Goal: Task Accomplishment & Management: Use online tool/utility

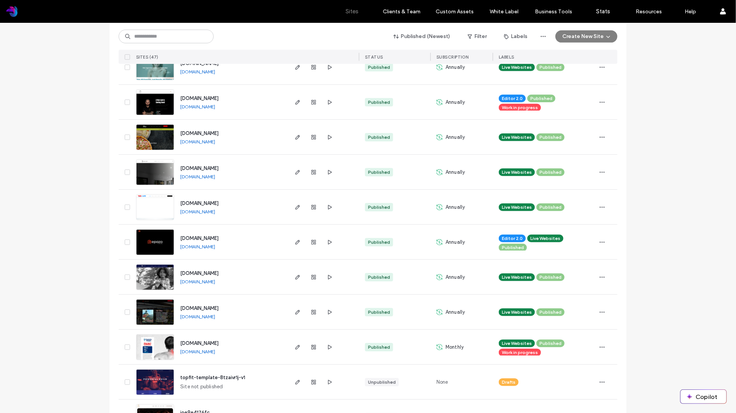
scroll to position [259, 0]
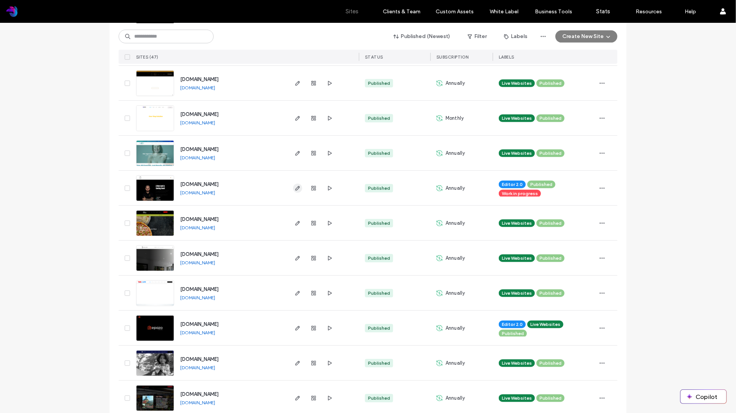
click at [296, 186] on use "button" at bounding box center [298, 188] width 5 height 5
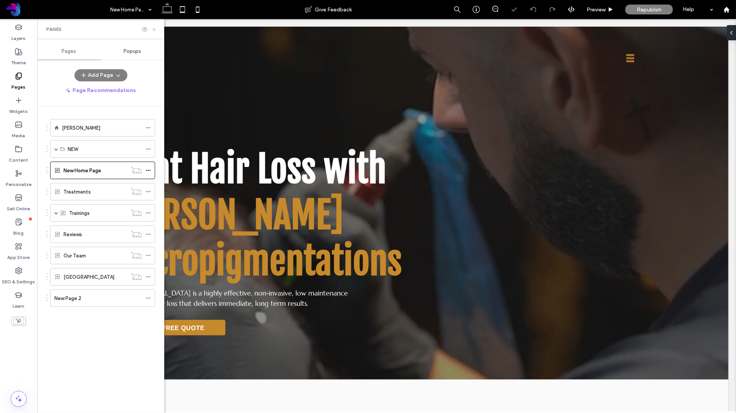
click at [154, 27] on icon at bounding box center [154, 30] width 6 height 6
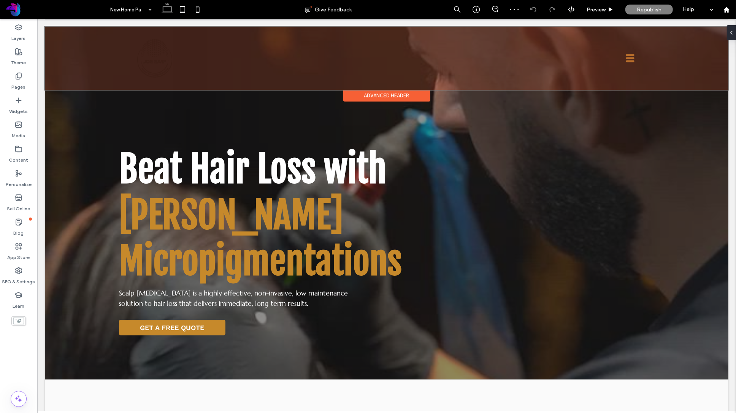
click at [629, 57] on div at bounding box center [386, 57] width 684 height 63
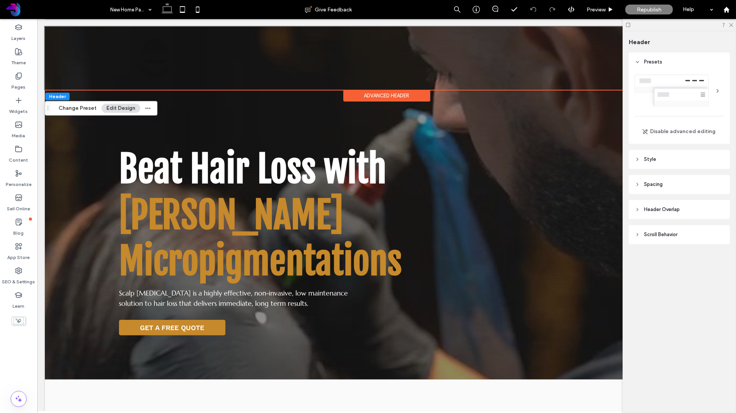
click at [629, 26] on icon at bounding box center [629, 25] width 6 height 6
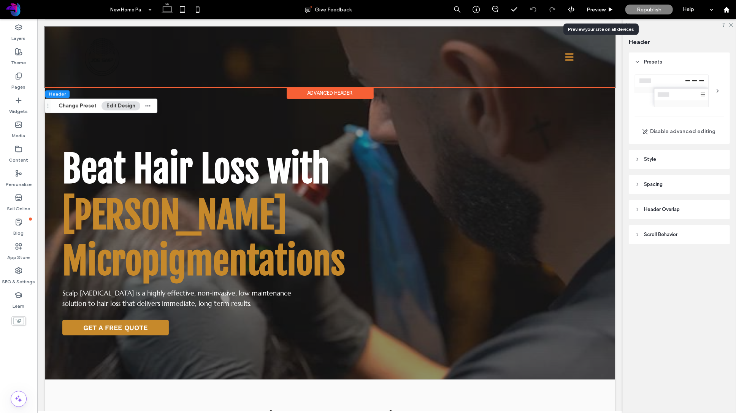
click at [603, 10] on span "Preview" at bounding box center [596, 9] width 19 height 6
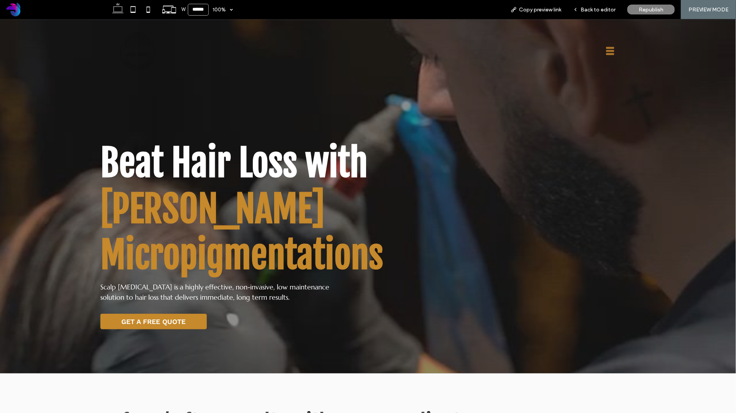
click at [612, 50] on icon at bounding box center [610, 50] width 8 height 8
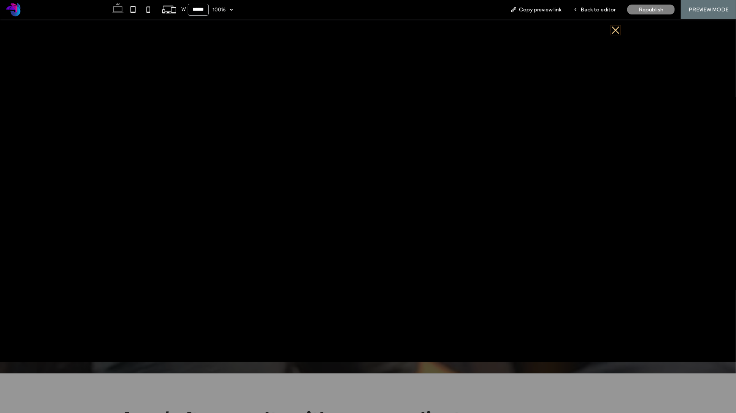
click at [617, 30] on icon at bounding box center [616, 30] width 10 height 10
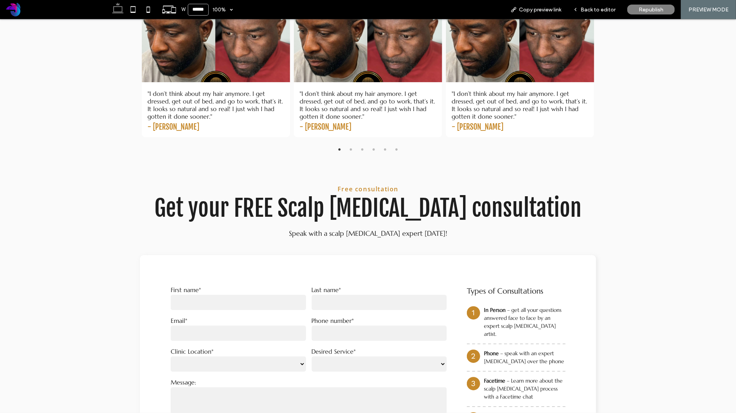
scroll to position [1390, 0]
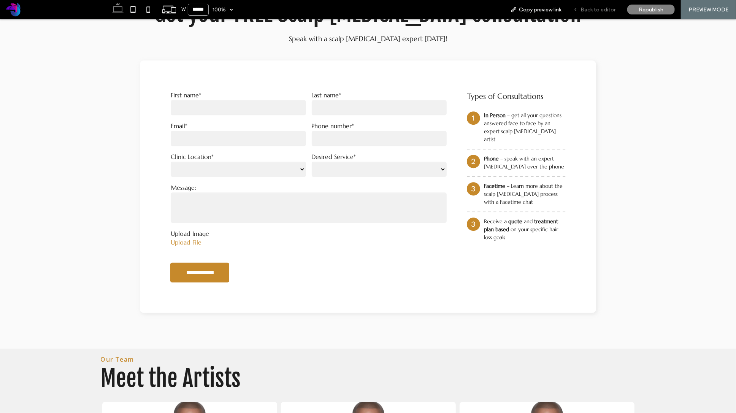
click at [593, 8] on span "Back to editor" at bounding box center [598, 9] width 35 height 6
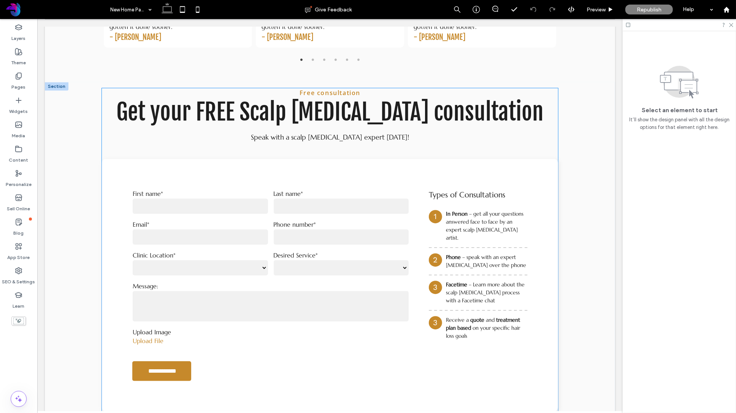
scroll to position [1432, 0]
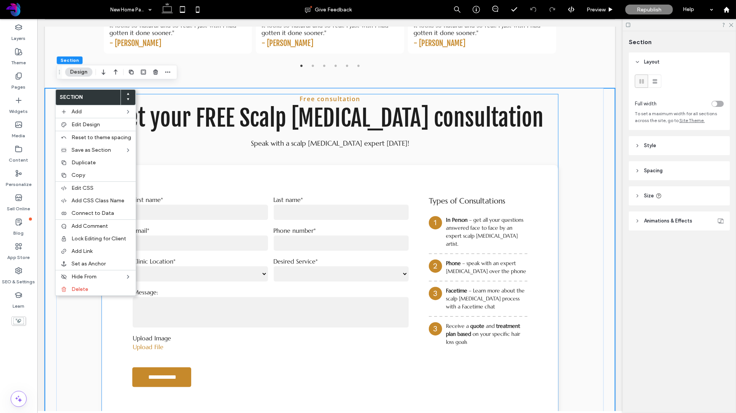
click at [235, 103] on span "Get your FREE Scalp [MEDICAL_DATA] consultation" at bounding box center [329, 117] width 427 height 29
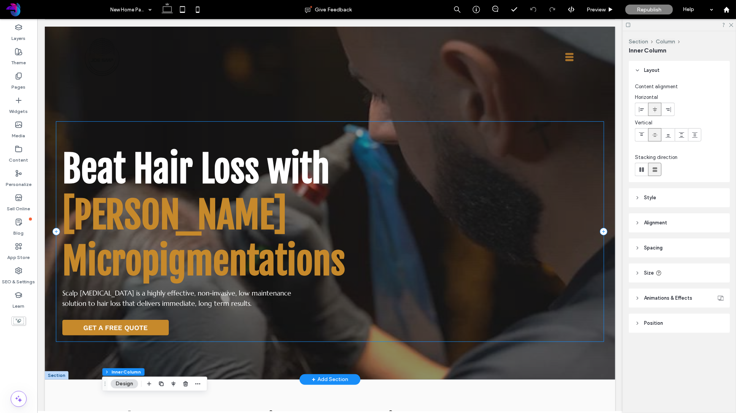
scroll to position [20, 0]
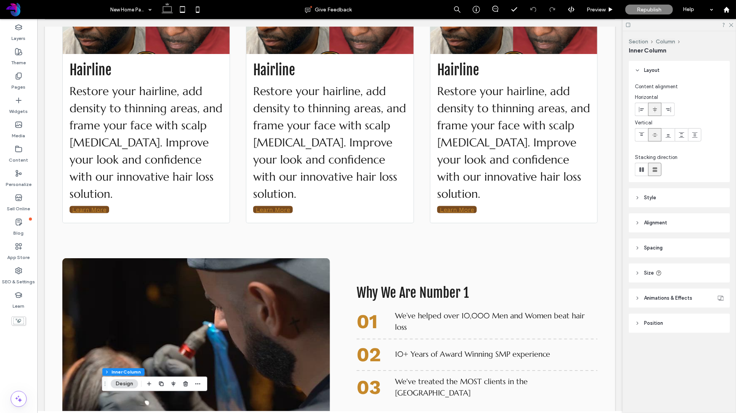
click at [628, 26] on icon at bounding box center [629, 25] width 6 height 6
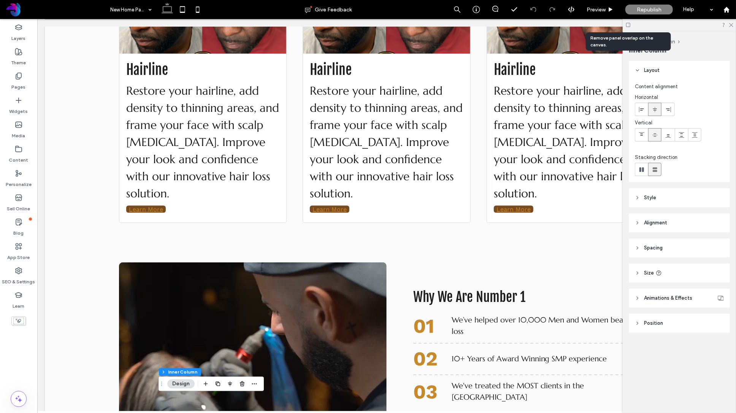
click at [629, 26] on icon at bounding box center [629, 25] width 6 height 6
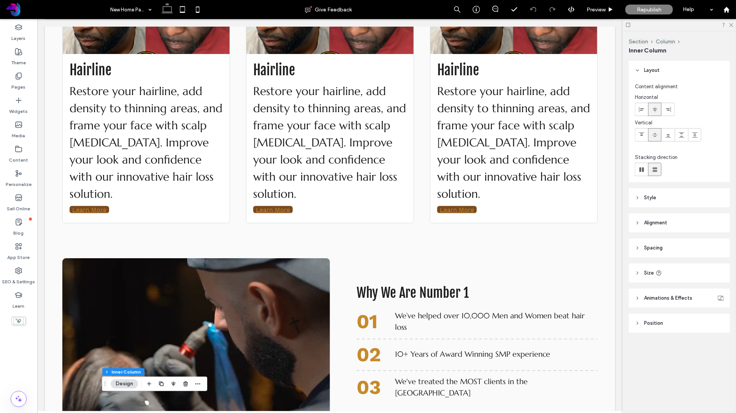
click at [657, 323] on span "Position" at bounding box center [653, 323] width 19 height 8
click at [651, 321] on span "Position" at bounding box center [653, 323] width 19 height 8
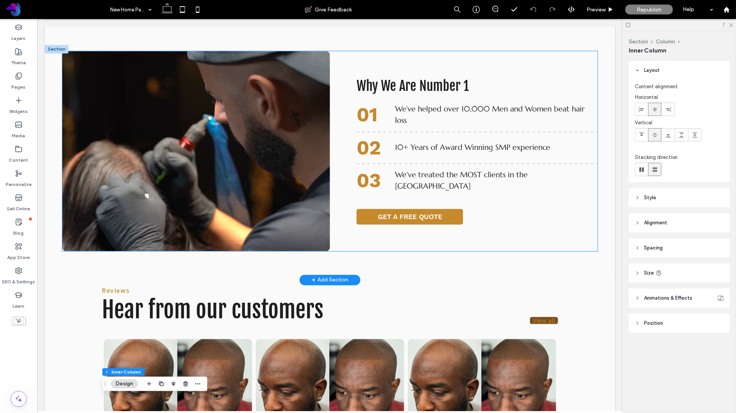
scroll to position [992, 0]
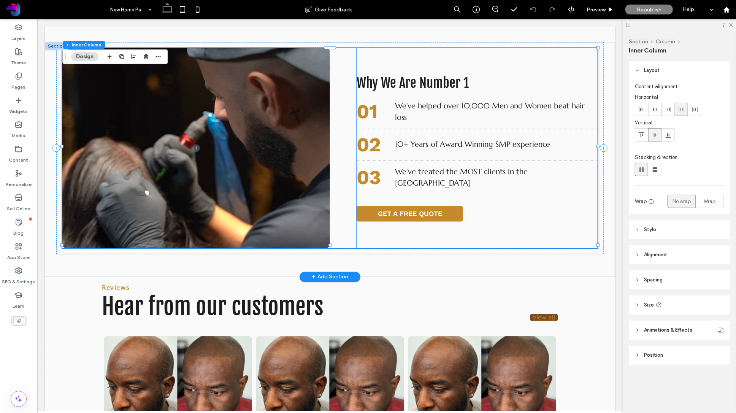
click at [370, 113] on strong "01" at bounding box center [366, 111] width 21 height 23
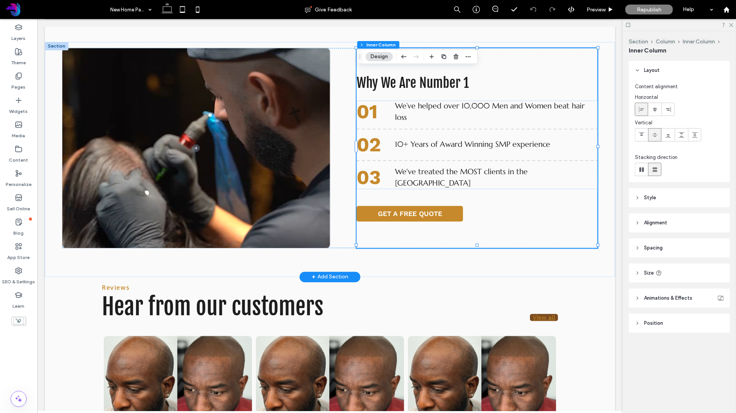
click at [372, 113] on strong "01" at bounding box center [366, 111] width 21 height 23
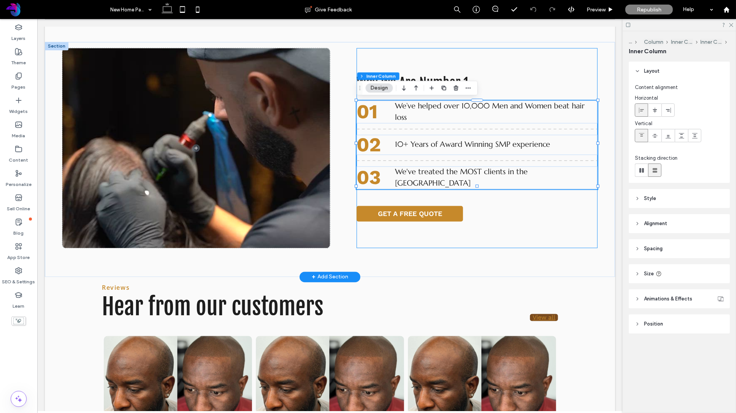
click at [372, 113] on strong "01" at bounding box center [366, 111] width 21 height 23
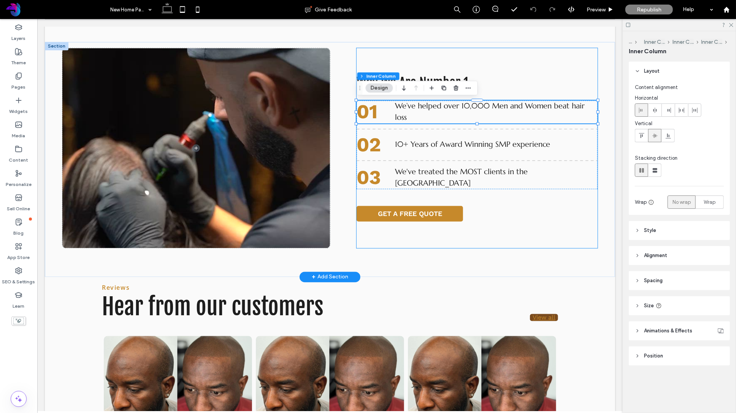
click at [372, 113] on strong "01" at bounding box center [366, 111] width 21 height 23
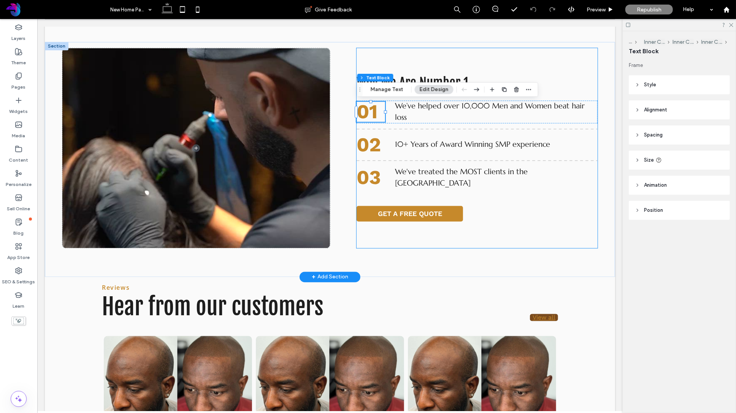
click at [372, 113] on strong "01" at bounding box center [366, 111] width 21 height 23
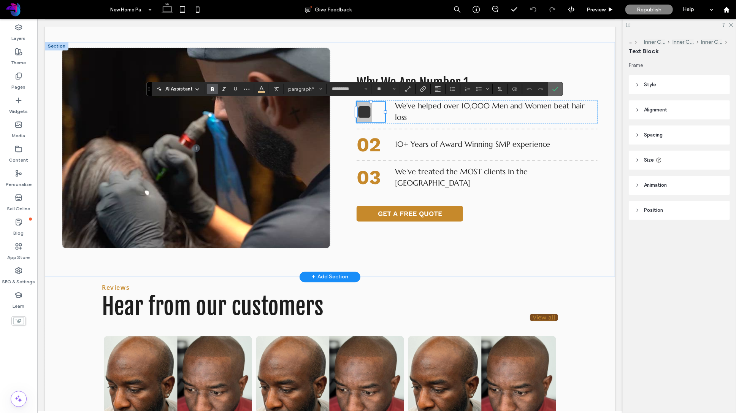
click at [556, 88] on icon "Confirm" at bounding box center [556, 89] width 6 height 6
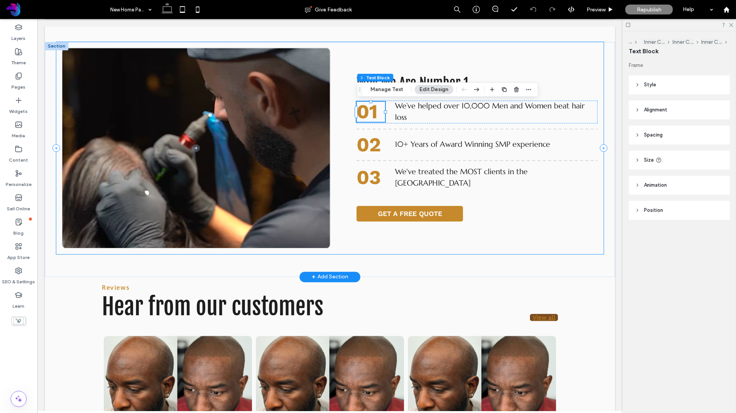
click at [352, 46] on div "Why We Are Number 1 01 We’ve helped over 10,000 Men and Women beat hair loss 02…" at bounding box center [330, 148] width 548 height 212
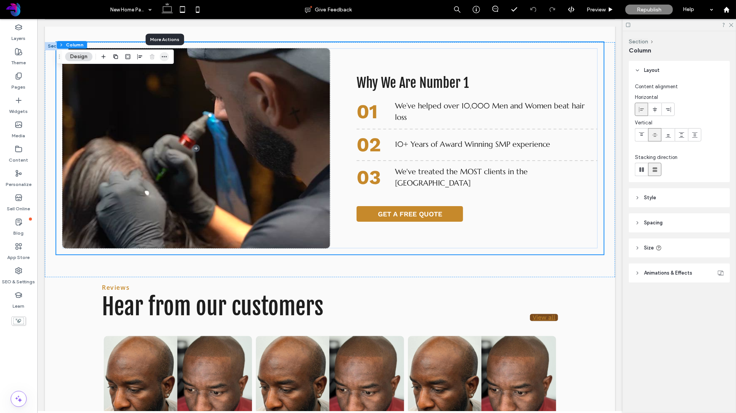
click at [165, 57] on icon "button" at bounding box center [164, 57] width 6 height 6
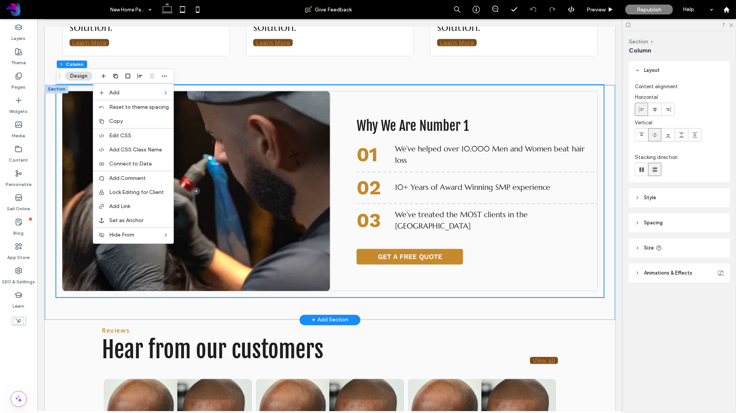
scroll to position [943, 0]
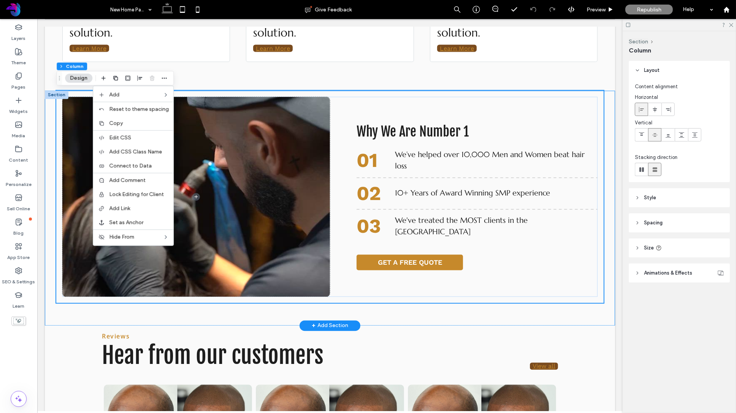
click at [50, 107] on div "Why We Are Number 1 01 We’ve helped over 10,000 Men and Women beat hair loss 02…" at bounding box center [329, 208] width 570 height 235
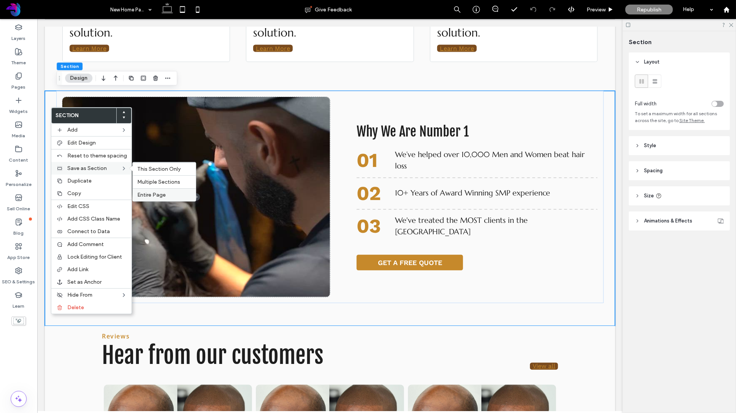
click at [151, 196] on span "Entire Page" at bounding box center [151, 195] width 29 height 6
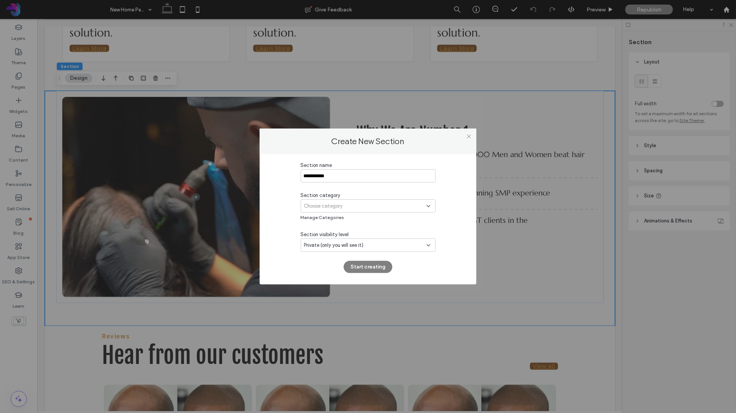
type input "**********"
click at [376, 212] on div "Choose category" at bounding box center [368, 205] width 135 height 13
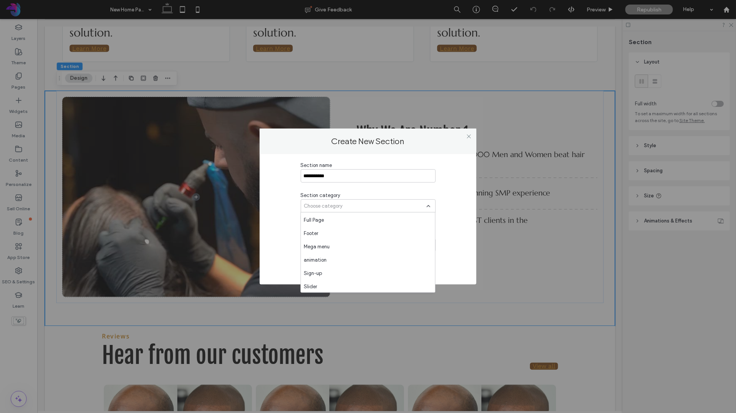
scroll to position [439, 0]
click at [289, 246] on div "**********" at bounding box center [368, 217] width 194 height 111
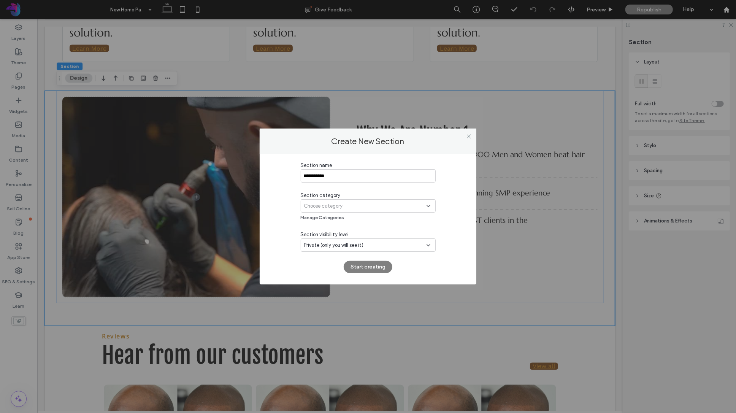
click at [347, 207] on div "Choose category" at bounding box center [365, 206] width 122 height 8
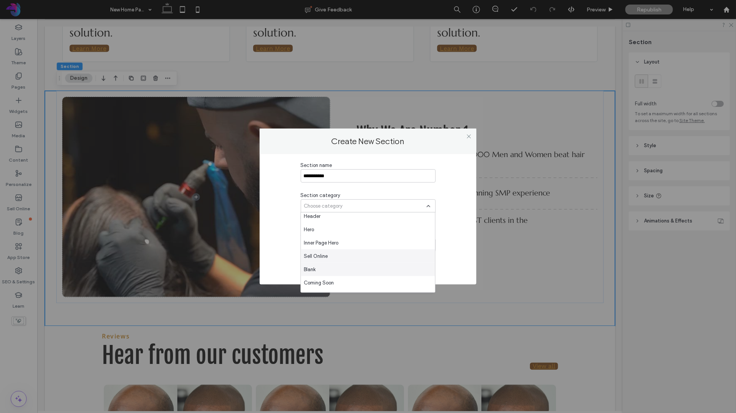
scroll to position [0, 0]
click at [328, 231] on div "Hero" at bounding box center [368, 232] width 134 height 13
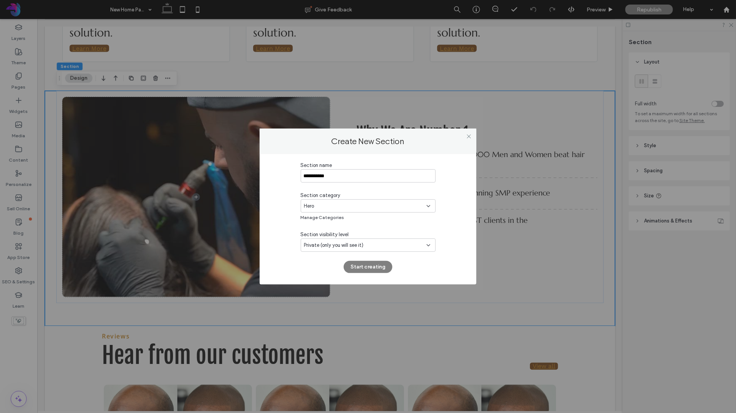
click at [370, 241] on div "Private (only you will see it)" at bounding box center [368, 244] width 135 height 13
drag, startPoint x: 291, startPoint y: 240, endPoint x: 321, endPoint y: 259, distance: 35.6
click at [291, 240] on div "**********" at bounding box center [368, 217] width 194 height 111
click at [378, 270] on button "Start creating" at bounding box center [368, 267] width 49 height 12
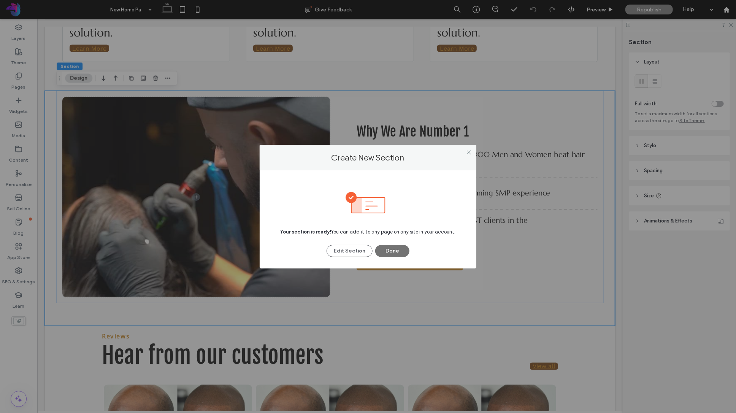
click at [389, 249] on button "Done" at bounding box center [392, 251] width 34 height 12
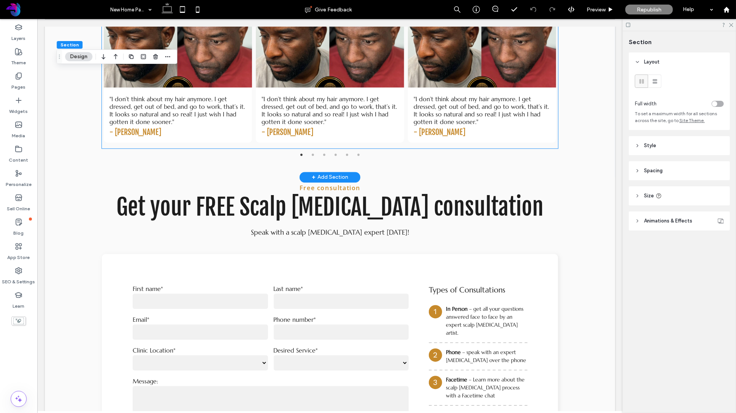
scroll to position [1344, 0]
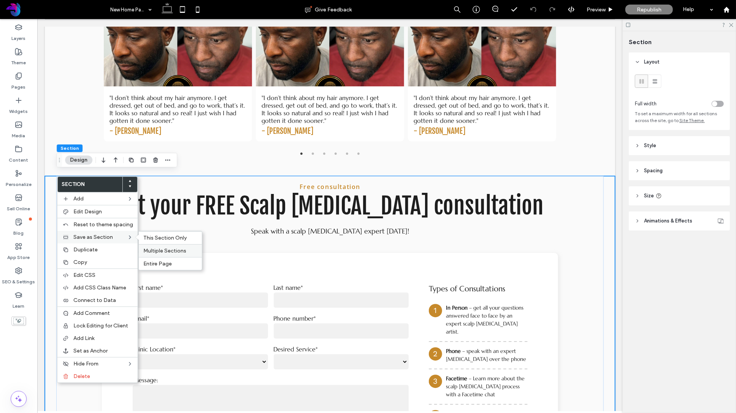
click at [163, 250] on span "Multiple Sections" at bounding box center [164, 251] width 43 height 6
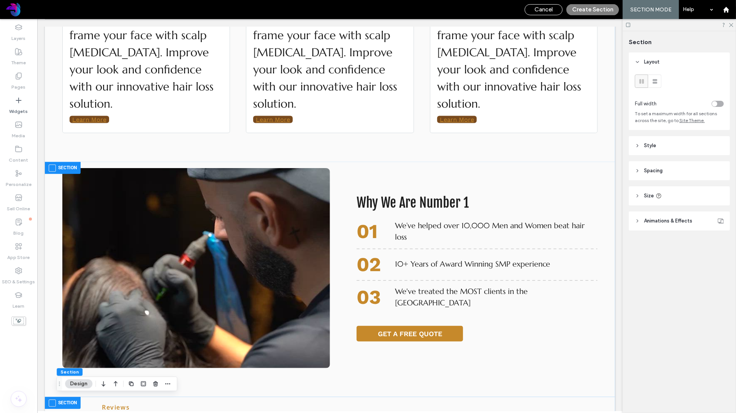
scroll to position [875, 0]
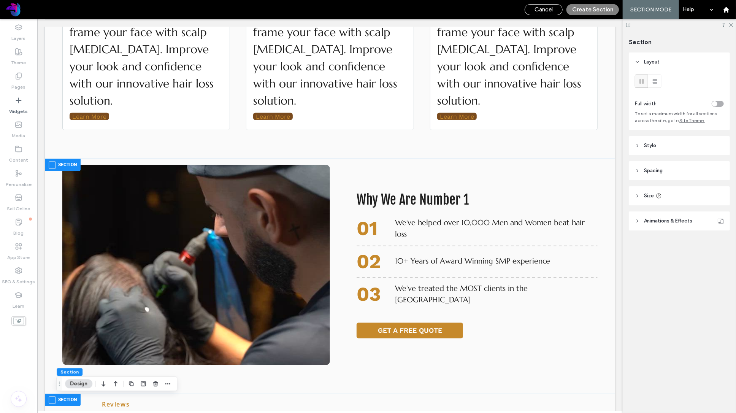
click at [52, 162] on span at bounding box center [51, 164] width 7 height 7
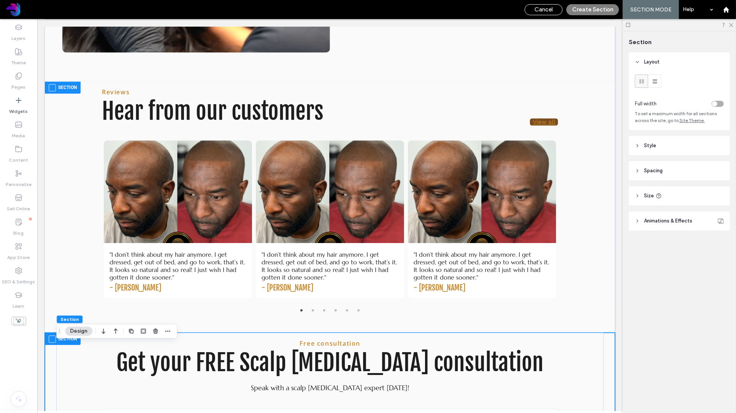
scroll to position [1191, 0]
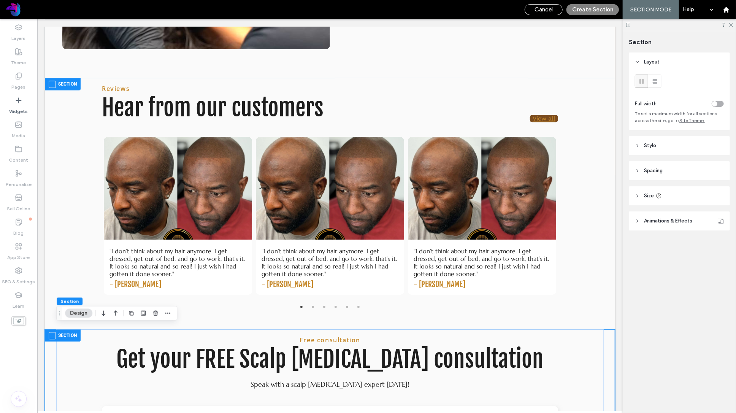
click at [51, 80] on span at bounding box center [51, 83] width 7 height 7
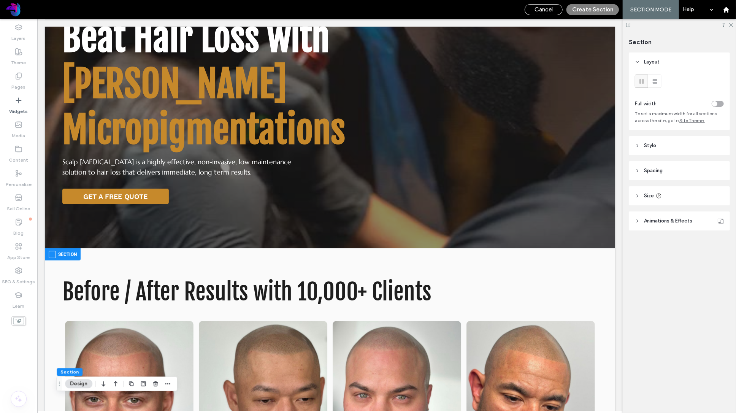
scroll to position [0, 0]
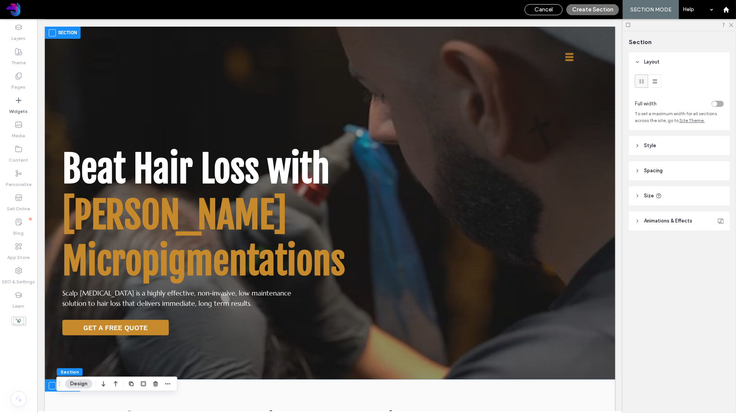
click at [596, 10] on button "Create Section" at bounding box center [593, 9] width 52 height 11
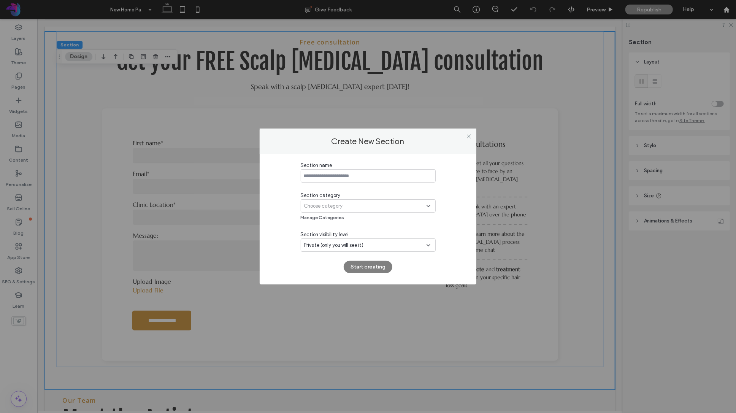
scroll to position [1495, 0]
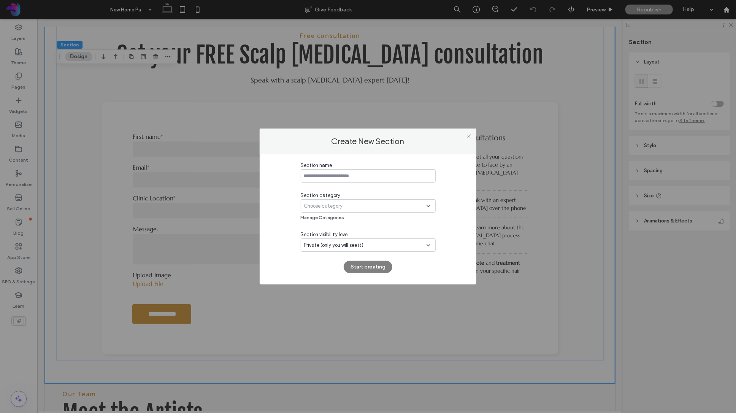
click at [340, 176] on input at bounding box center [368, 175] width 135 height 13
type input "**********"
click at [365, 207] on div "Choose category" at bounding box center [365, 206] width 122 height 8
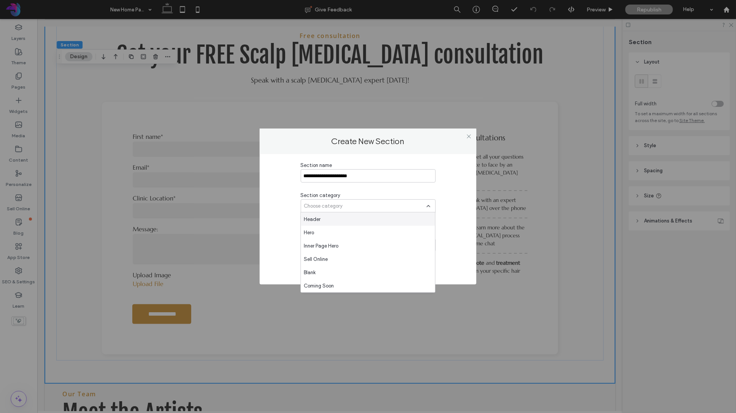
click at [439, 196] on div "**********" at bounding box center [368, 217] width 194 height 111
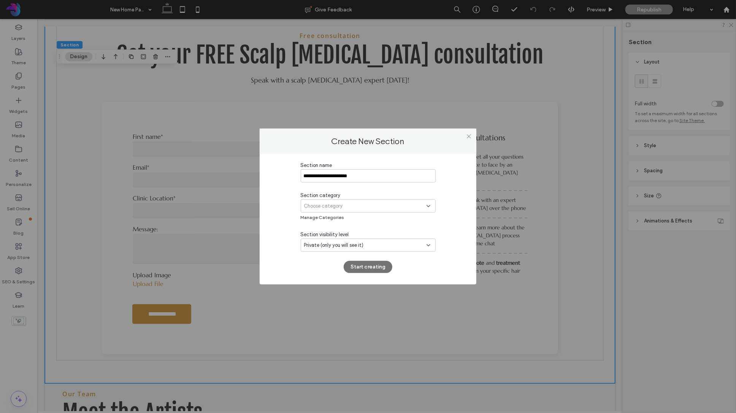
click at [368, 269] on button "Start creating" at bounding box center [368, 267] width 49 height 12
click at [349, 207] on div "Choose category" at bounding box center [365, 206] width 122 height 8
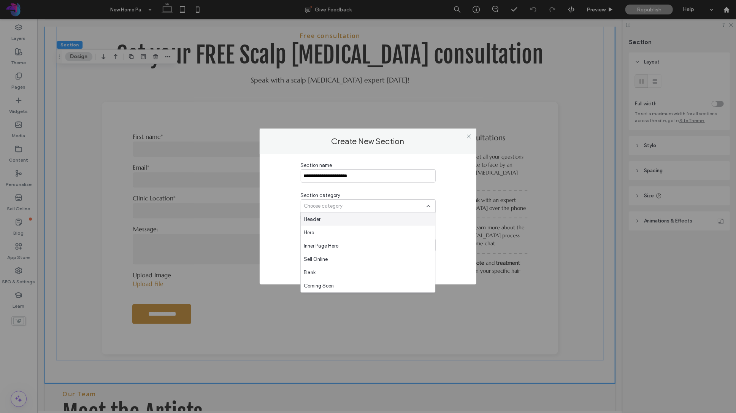
click at [333, 221] on div "Header" at bounding box center [368, 219] width 134 height 13
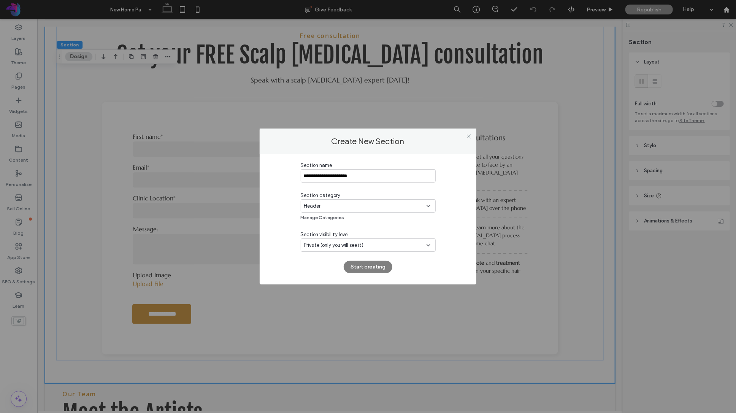
drag, startPoint x: 337, startPoint y: 205, endPoint x: 337, endPoint y: 212, distance: 6.8
click at [337, 205] on div "Header" at bounding box center [365, 206] width 122 height 8
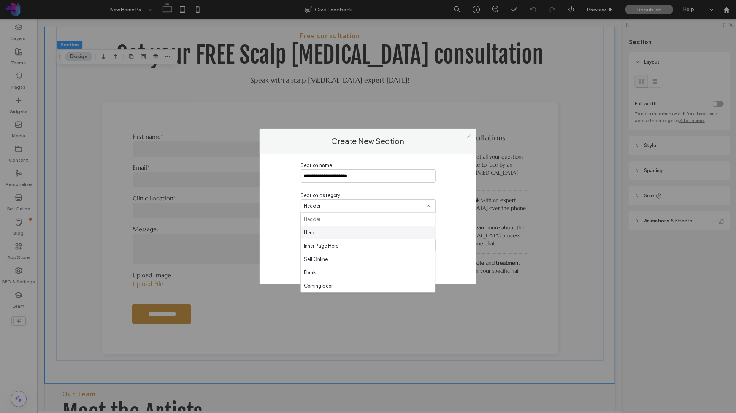
click at [332, 234] on div "Hero" at bounding box center [368, 232] width 134 height 13
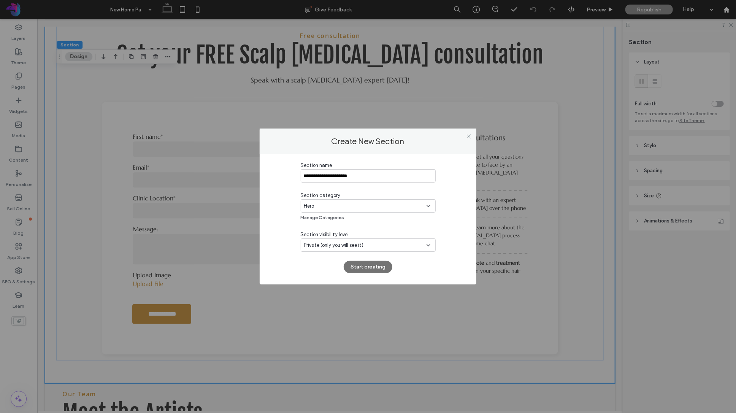
click at [369, 265] on button "Start creating" at bounding box center [368, 267] width 49 height 12
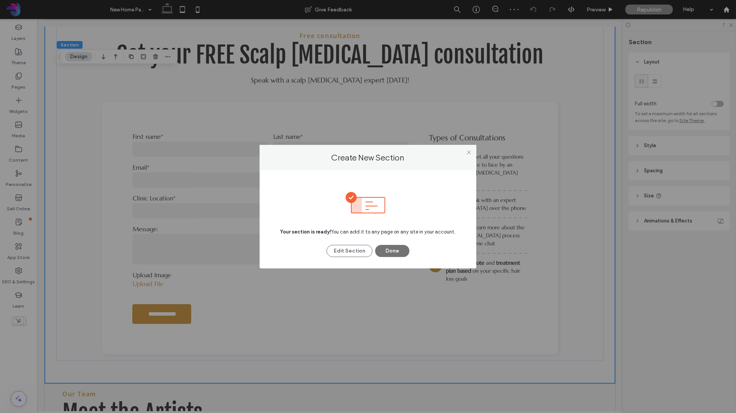
click at [392, 253] on button "Done" at bounding box center [392, 251] width 34 height 12
